Goal: Task Accomplishment & Management: Manage account settings

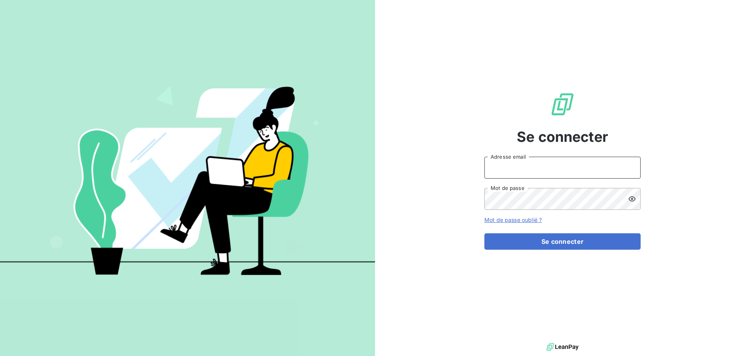
click at [573, 175] on input "Adresse email" at bounding box center [563, 168] width 156 height 22
type input "ccoulin@fec06.com"
click at [527, 222] on link "Mot de passe oublié ?" at bounding box center [513, 219] width 57 height 7
click at [526, 220] on link "Mot de passe oublié ?" at bounding box center [513, 219] width 57 height 7
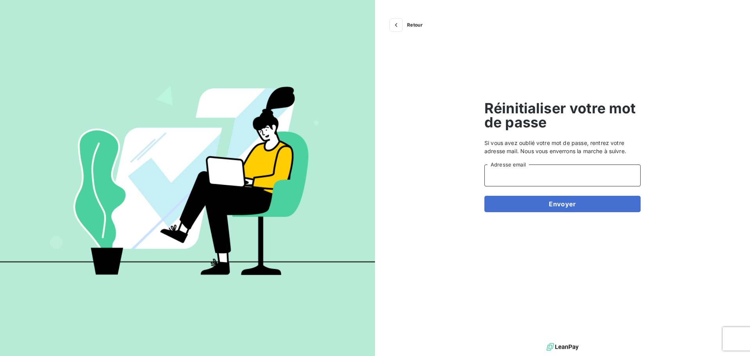
click at [507, 175] on input "Adresse email" at bounding box center [563, 175] width 156 height 22
type input "[EMAIL_ADDRESS][DOMAIN_NAME]"
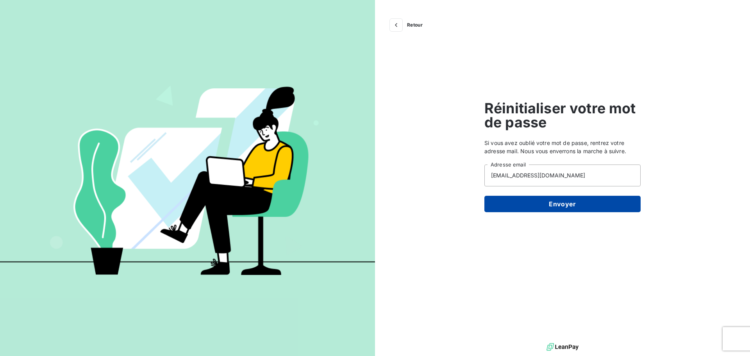
click at [535, 201] on button "Envoyer" at bounding box center [563, 204] width 156 height 16
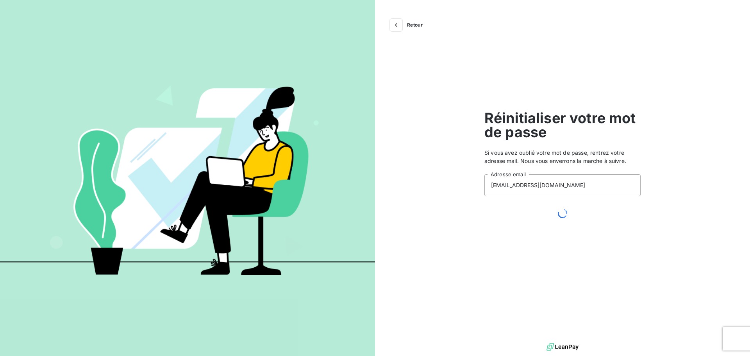
click at [590, 39] on div "Retour Réinitialiser votre mot de passe Si vous avez oublié votre mot de passe,…" at bounding box center [562, 170] width 375 height 341
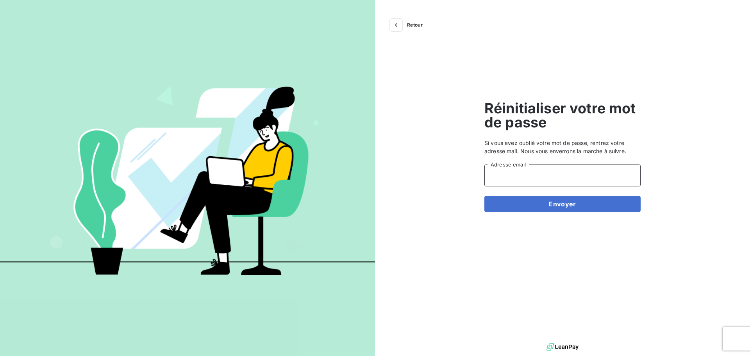
click at [536, 179] on input "Adresse email" at bounding box center [563, 175] width 156 height 22
type input "[EMAIL_ADDRESS][DOMAIN_NAME]"
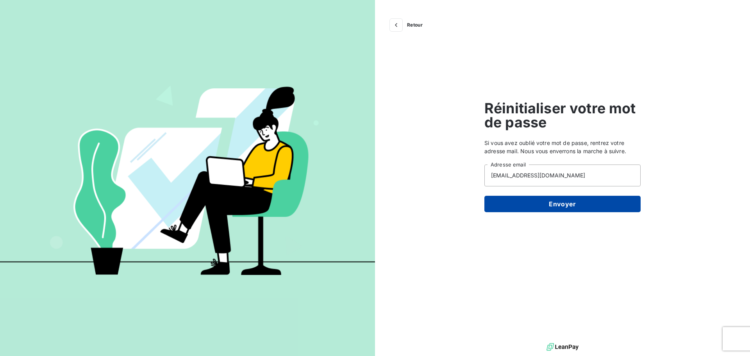
click at [542, 203] on button "Envoyer" at bounding box center [563, 204] width 156 height 16
